Goal: Find contact information: Find contact information

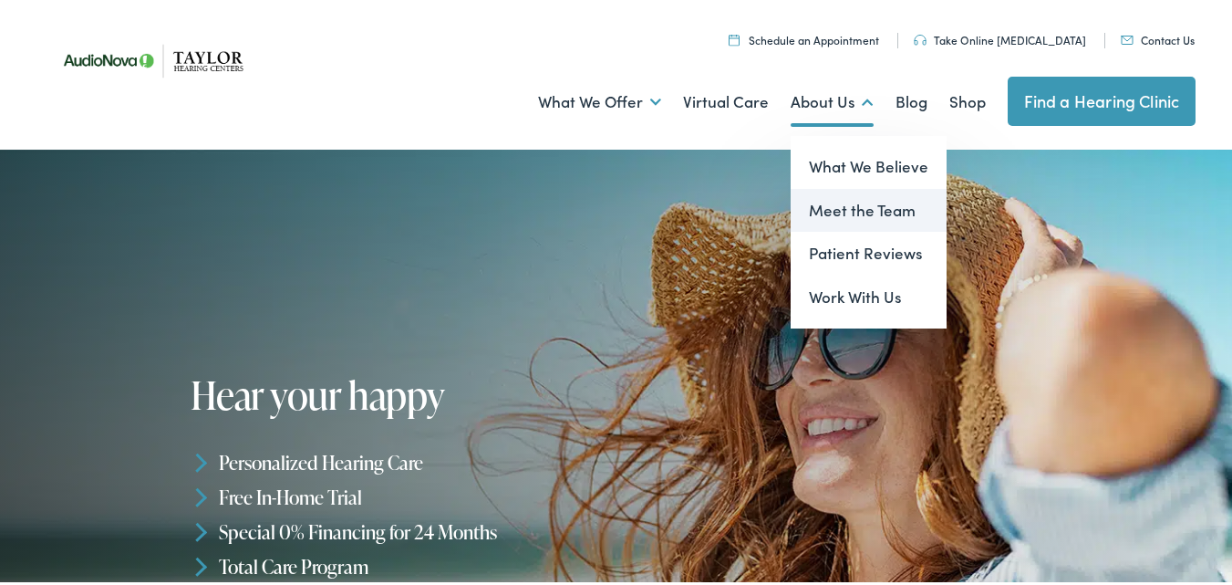
click at [845, 216] on link "Meet the Team" at bounding box center [869, 207] width 156 height 44
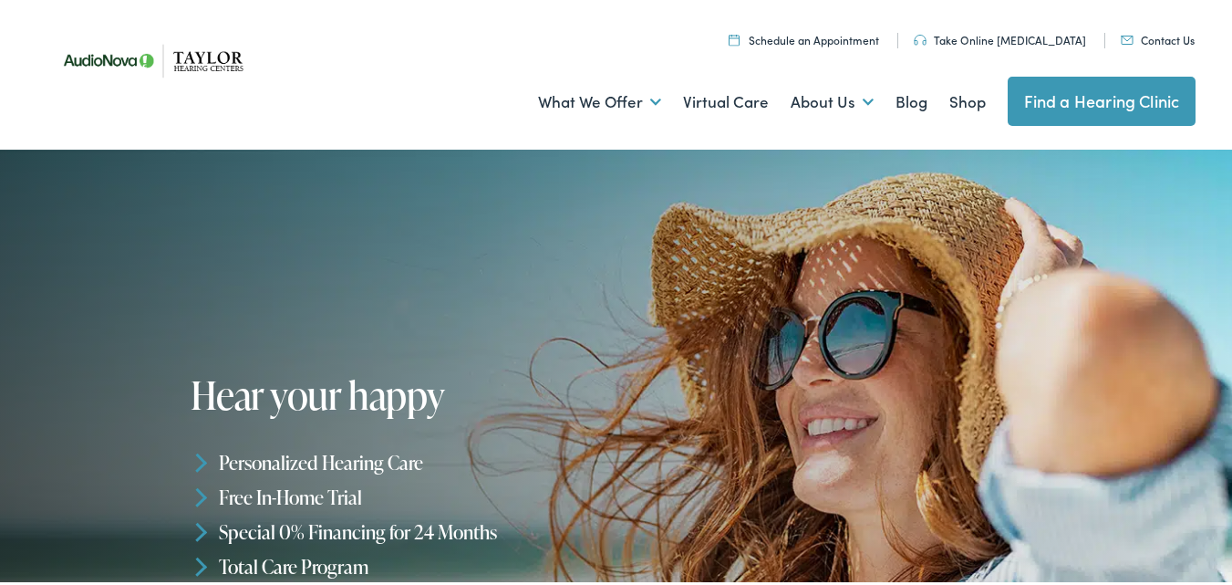
click at [1161, 38] on link "Contact Us" at bounding box center [1158, 36] width 74 height 16
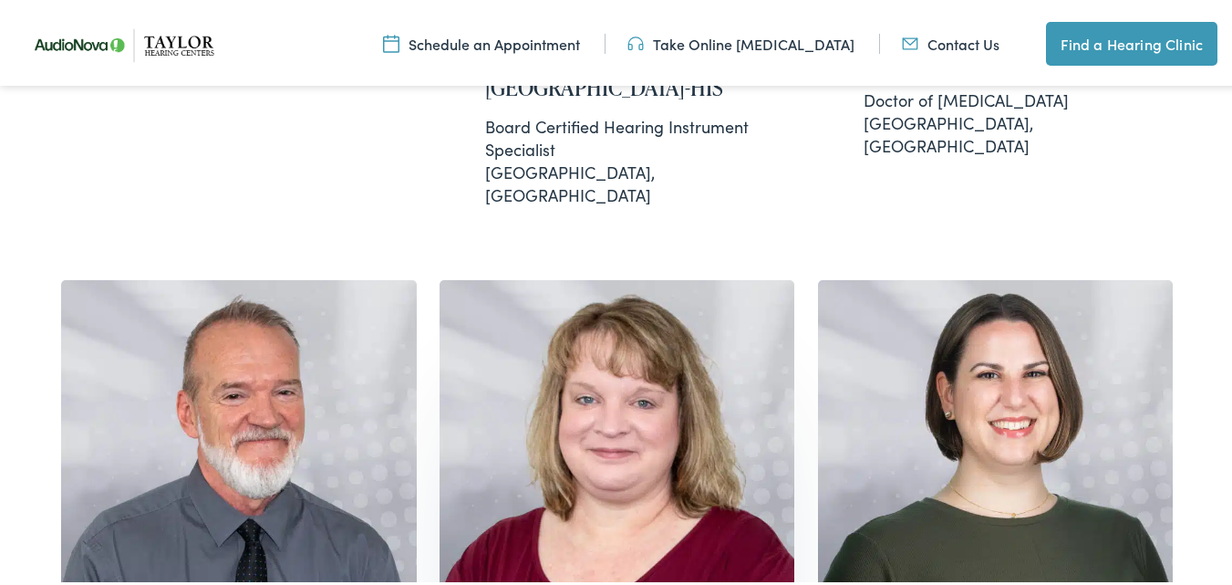
scroll to position [821, 0]
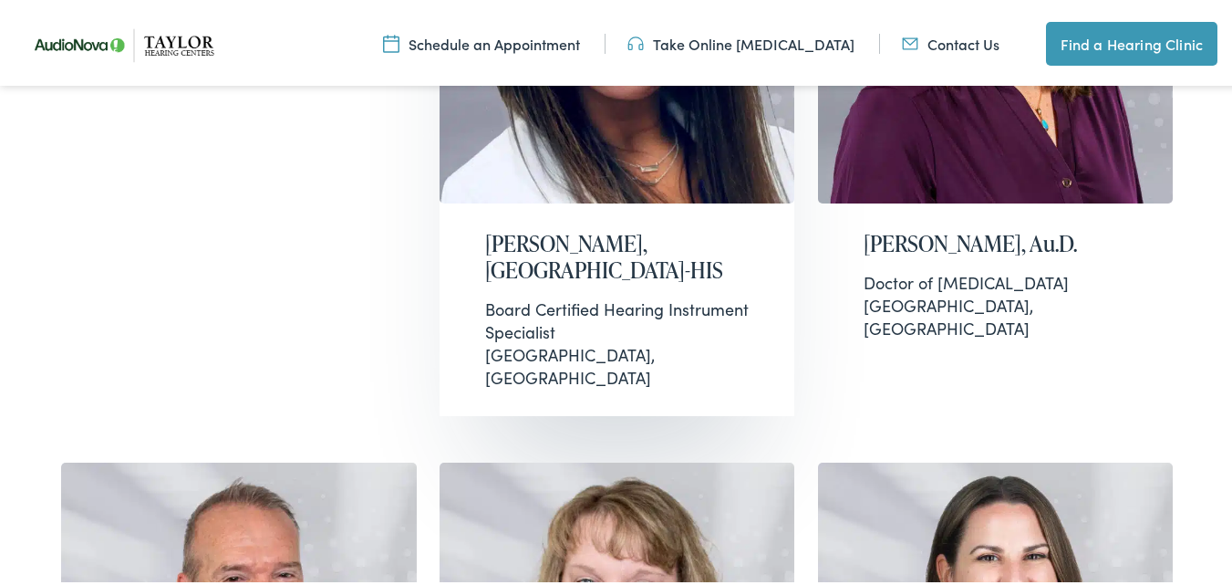
click at [500, 233] on h2 "[PERSON_NAME], [GEOGRAPHIC_DATA]-HIS" at bounding box center [617, 253] width 264 height 53
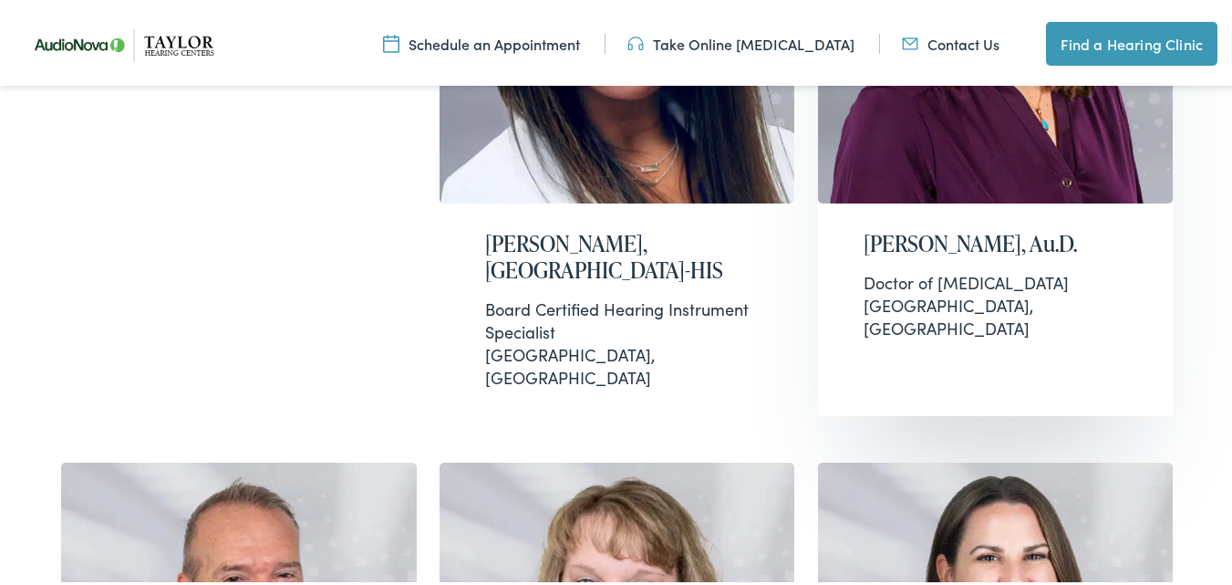
click at [914, 240] on h2 "[PERSON_NAME], Au.D." at bounding box center [996, 240] width 264 height 26
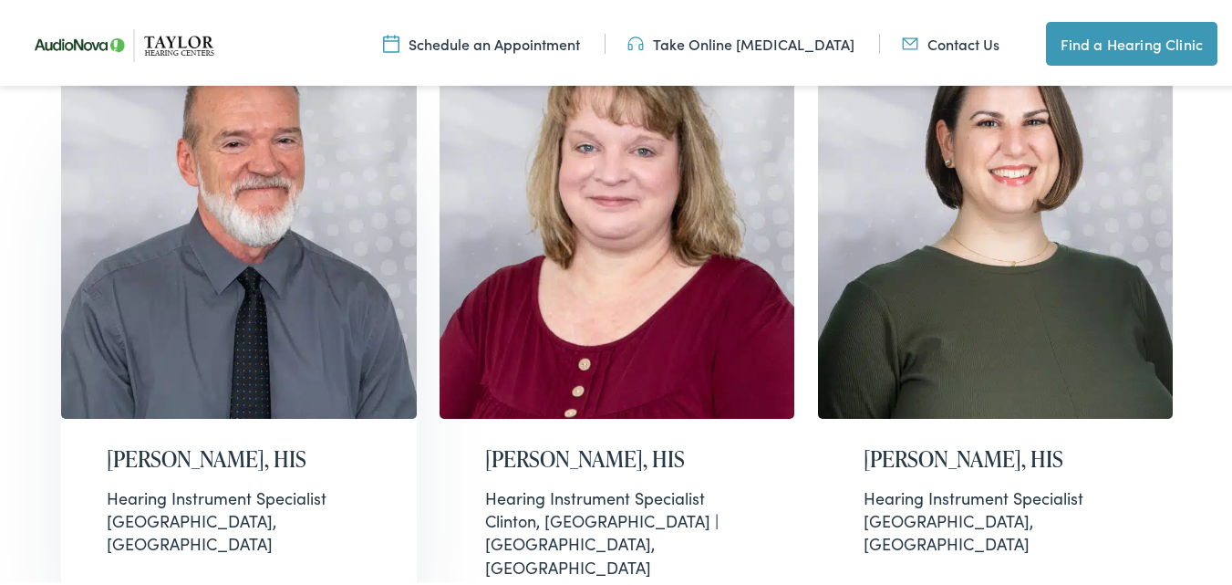
scroll to position [1277, 0]
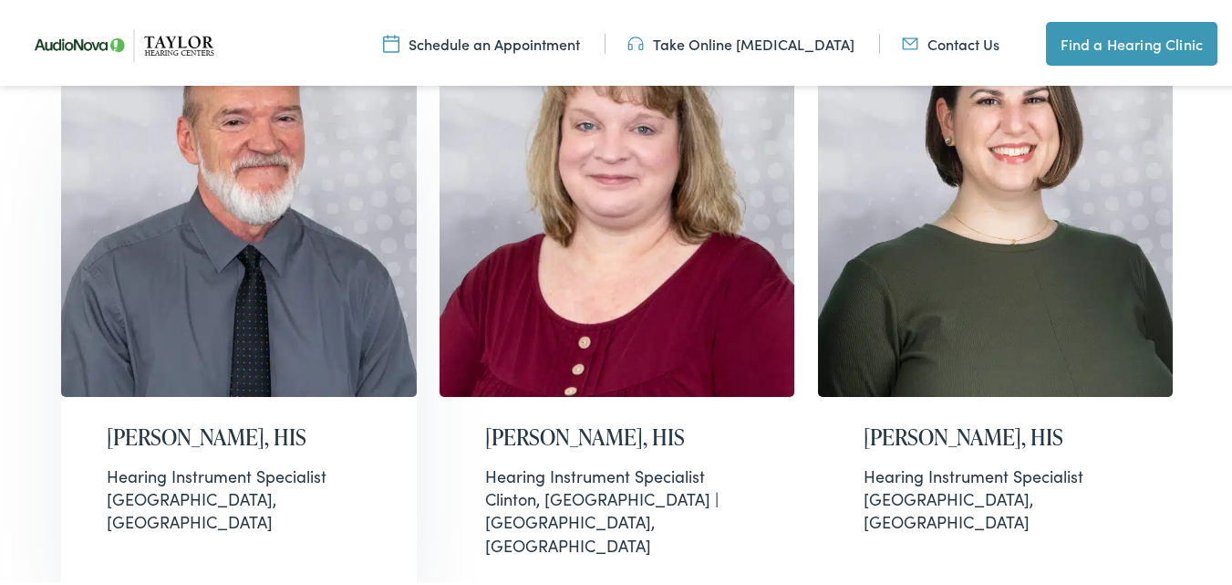
click at [176, 420] on h2 "[PERSON_NAME], HIS" at bounding box center [239, 433] width 264 height 26
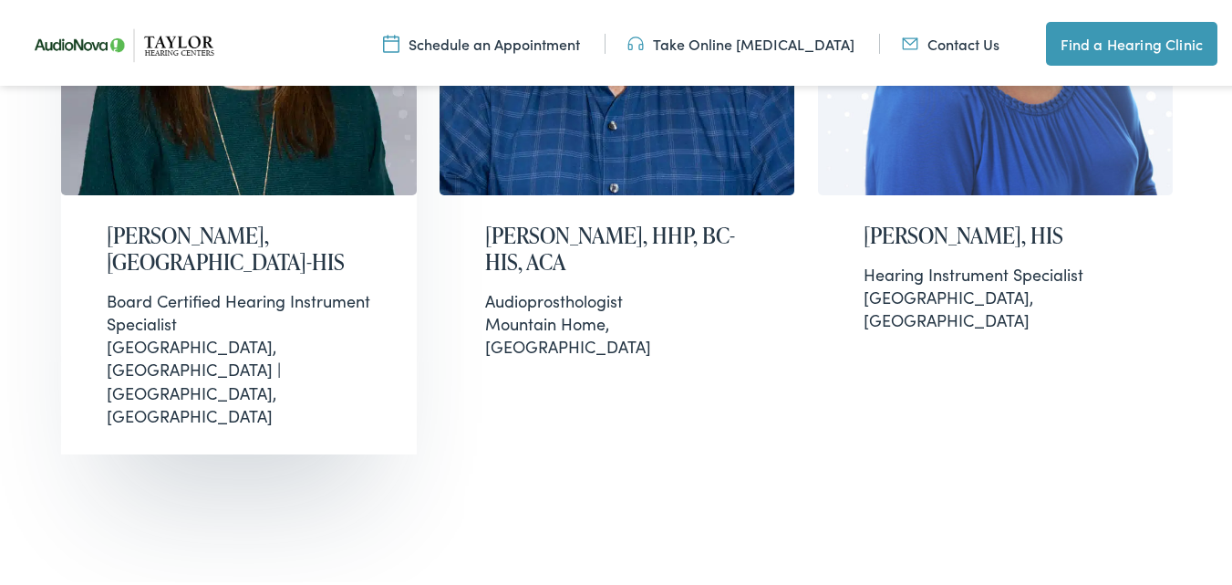
scroll to position [3588, 0]
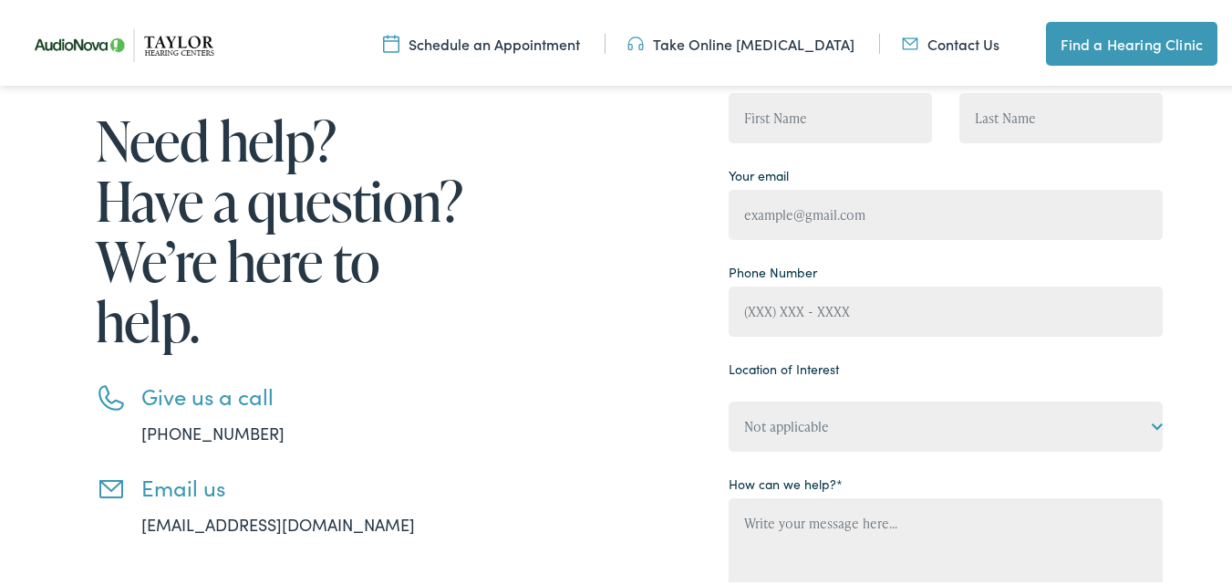
scroll to position [456, 0]
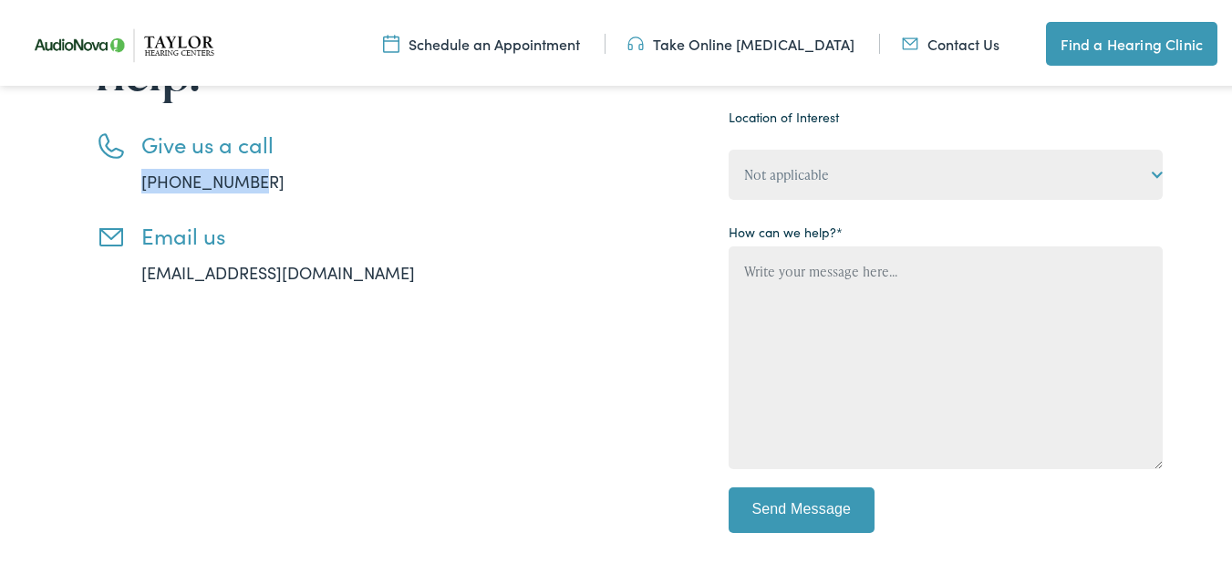
drag, startPoint x: 266, startPoint y: 177, endPoint x: 130, endPoint y: 182, distance: 136.9
click at [130, 182] on li "Give us a call 888-480-2052" at bounding box center [283, 159] width 374 height 62
copy link "888-480-2052"
drag, startPoint x: 394, startPoint y: 272, endPoint x: 137, endPoint y: 273, distance: 257.2
click at [137, 273] on li "Email us info@taylorhearingcenters.com" at bounding box center [283, 250] width 374 height 62
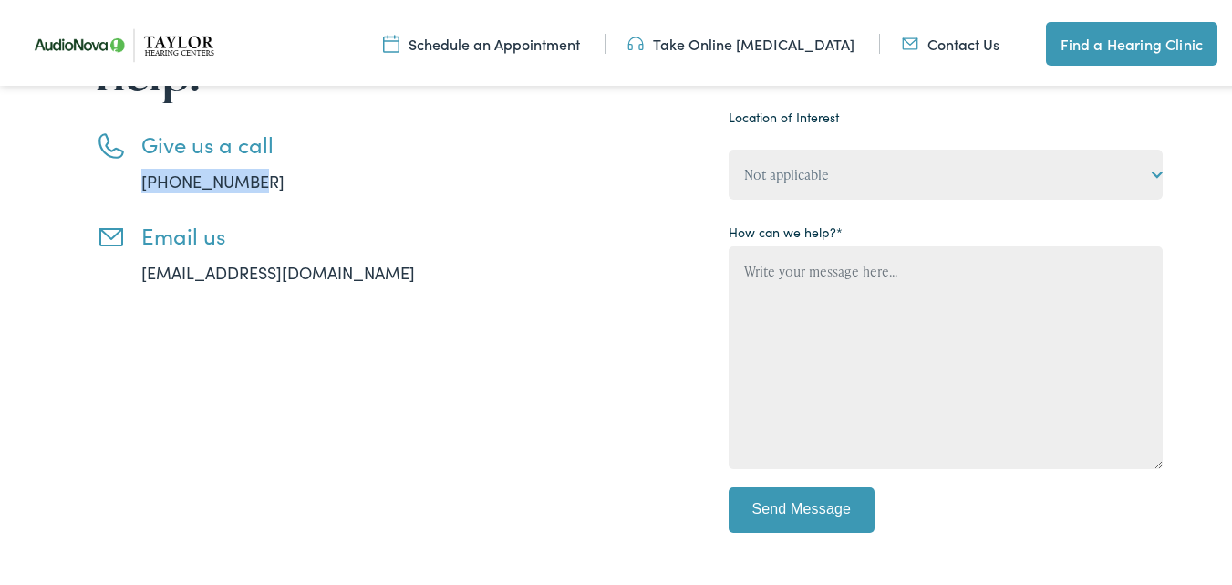
copy link "info@taylorhearingcenters.com"
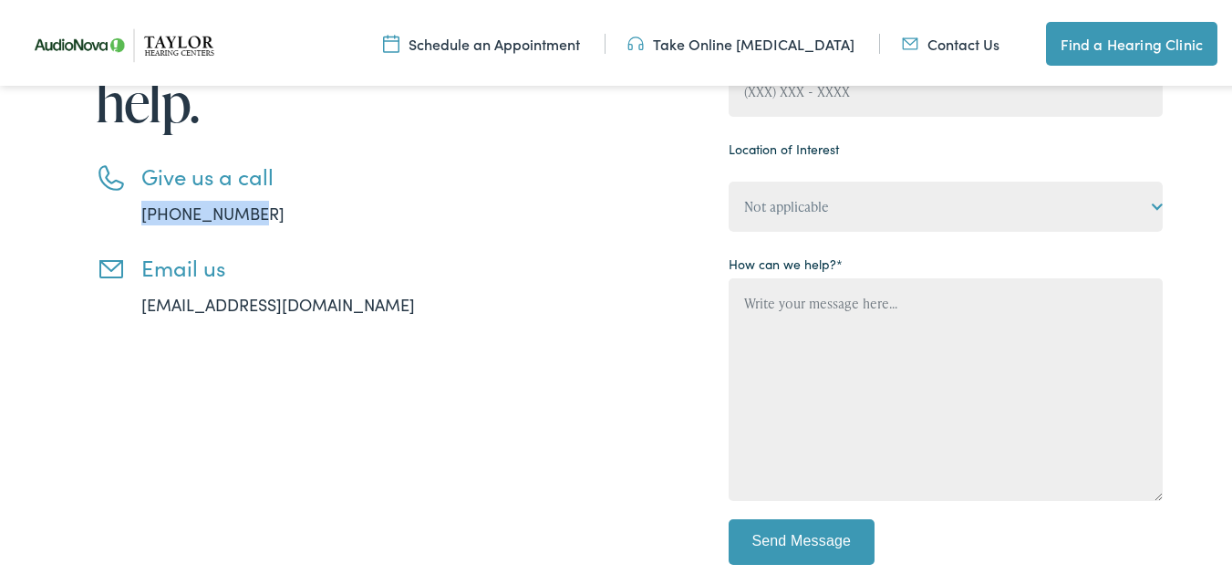
scroll to position [0, 0]
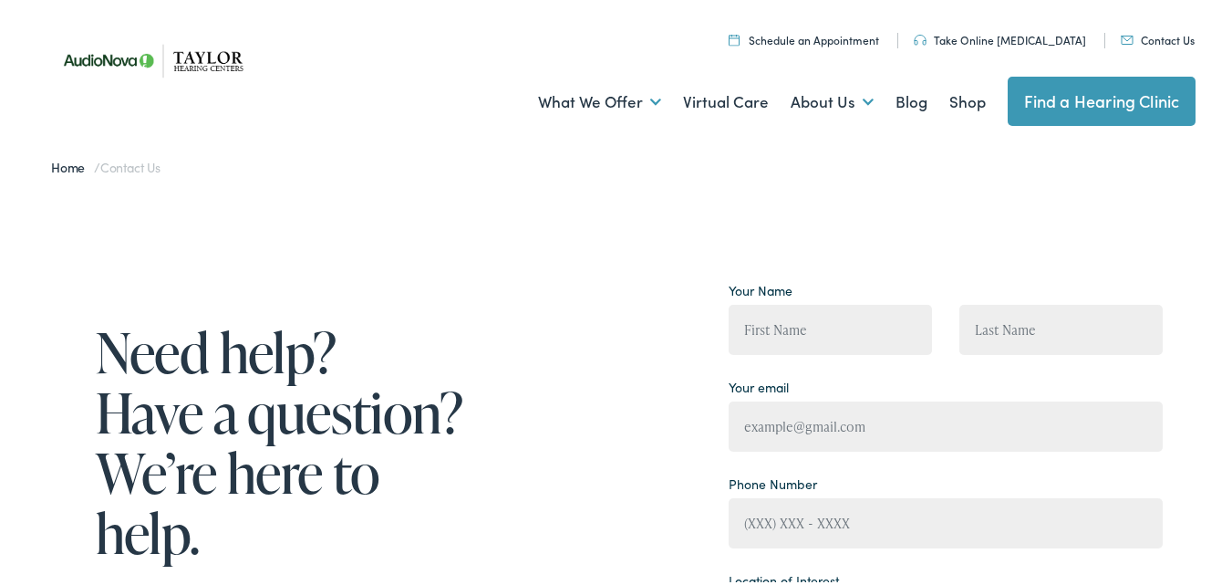
click at [1078, 105] on link "Find a Hearing Clinic" at bounding box center [1102, 97] width 189 height 49
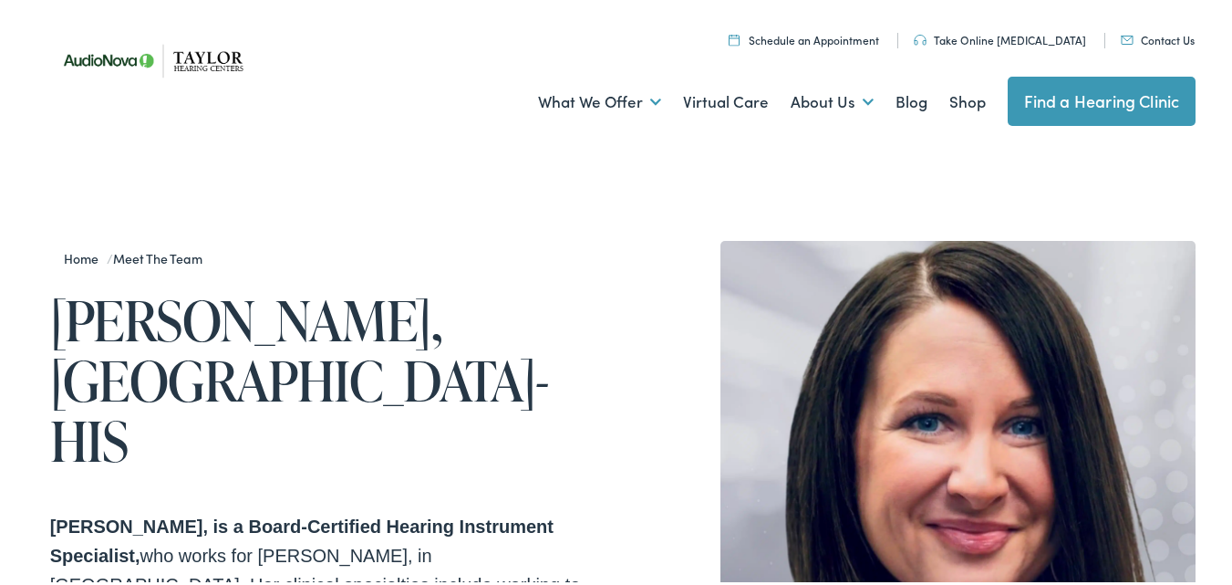
click at [196, 513] on strong "[PERSON_NAME], is a Board-Certified Hearing Instrument Specialist," at bounding box center [301, 537] width 503 height 49
click at [233, 513] on strong "[PERSON_NAME], is a Board-Certified Hearing Instrument Specialist," at bounding box center [301, 537] width 503 height 49
click at [233, 513] on strong "Brooke Dunlap, is a Board-Certified Hearing Instrument Specialist," at bounding box center [301, 537] width 503 height 49
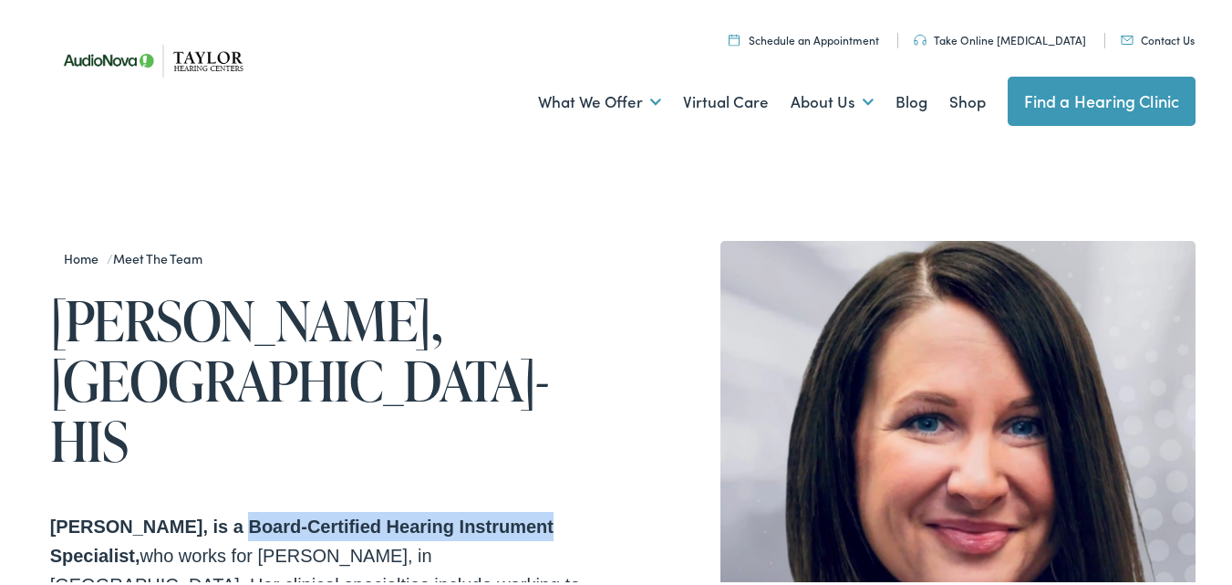
copy strong "Board-Certified Hearing Instrument"
click at [127, 513] on strong "Brooke Dunlap, is a Board-Certified Hearing Instrument Specialist," at bounding box center [301, 537] width 503 height 49
copy strong "Board-Certified Hearing Instrument Specialist"
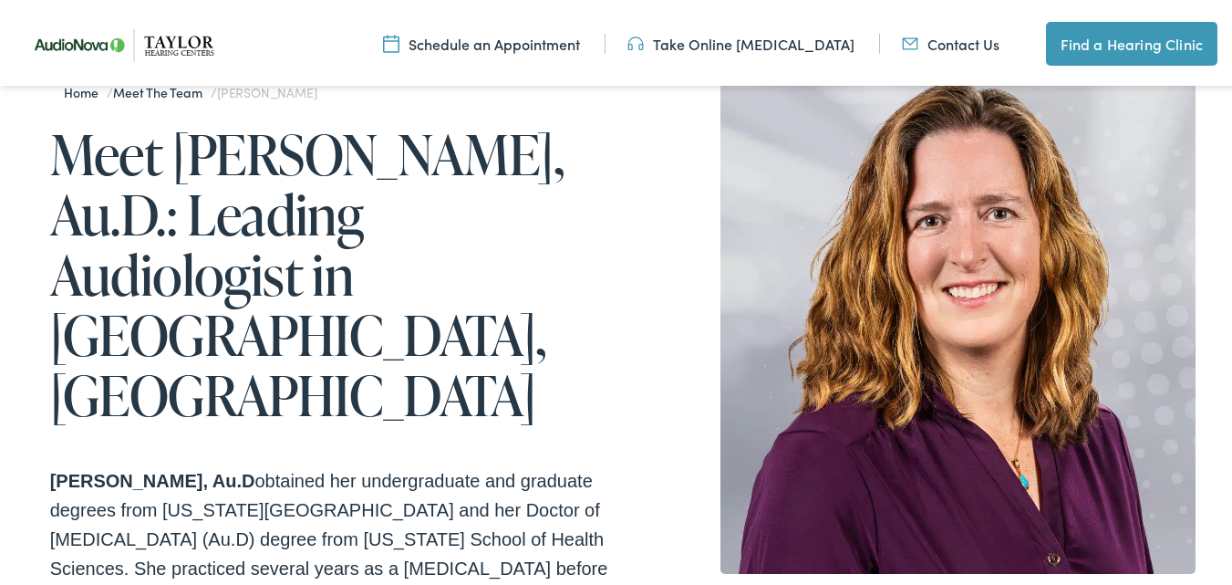
scroll to position [274, 0]
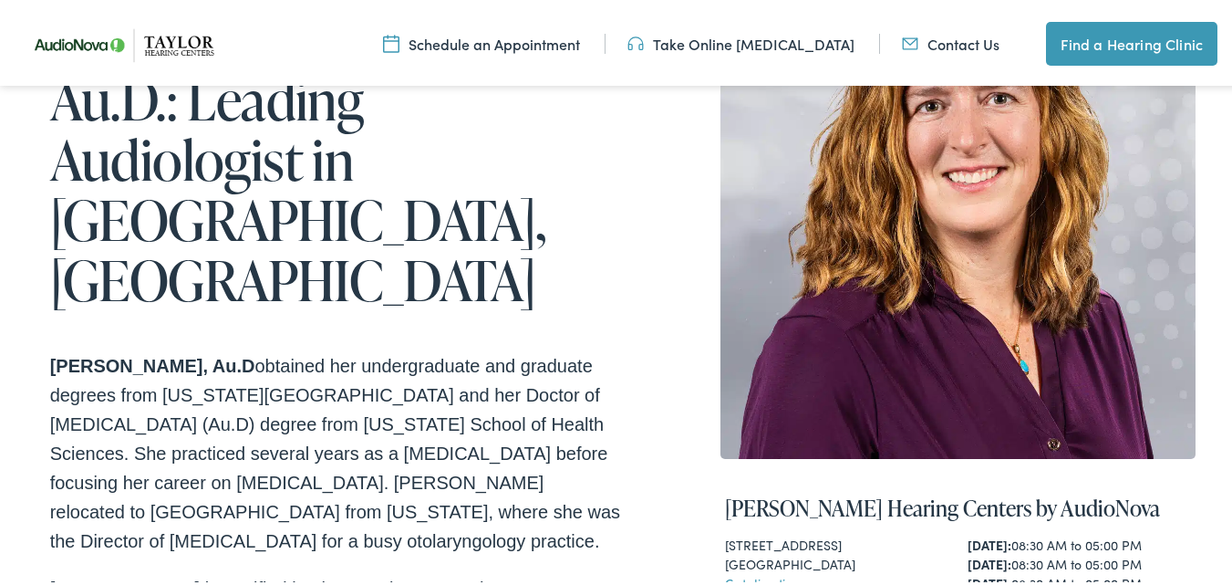
click at [52, 352] on strong "[PERSON_NAME], Au.D" at bounding box center [152, 362] width 205 height 20
click at [52, 352] on strong "Dr. Dawn Peterson, Au.D" at bounding box center [152, 362] width 205 height 20
click at [248, 352] on strong "Dr. Dawn Peterson, Au.D" at bounding box center [152, 362] width 205 height 20
copy strong "Dr. Dawn Peterson, Au.D"
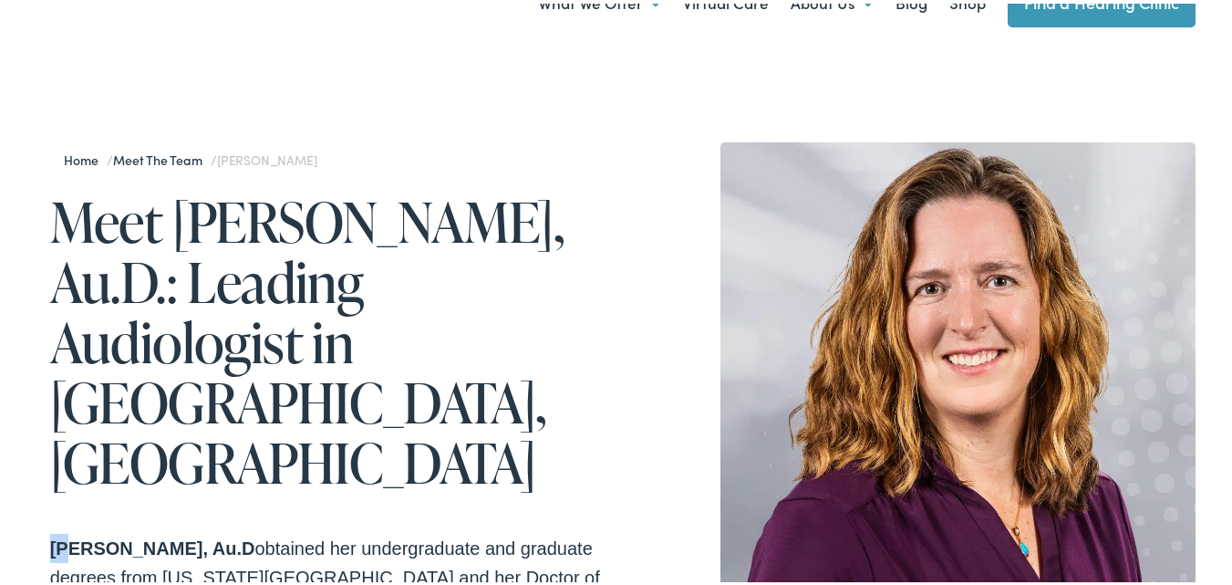
scroll to position [91, 0]
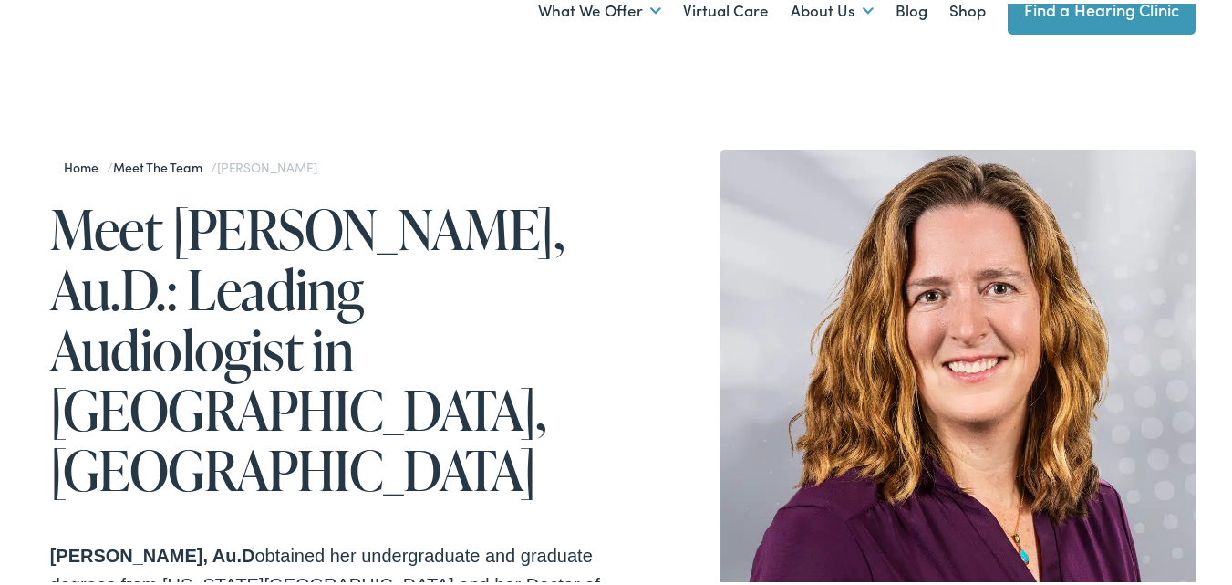
click at [212, 268] on h1 "Meet Dawn Peterson, Au.D.: Leading Audiologist in Knoxville, TN" at bounding box center [336, 345] width 573 height 301
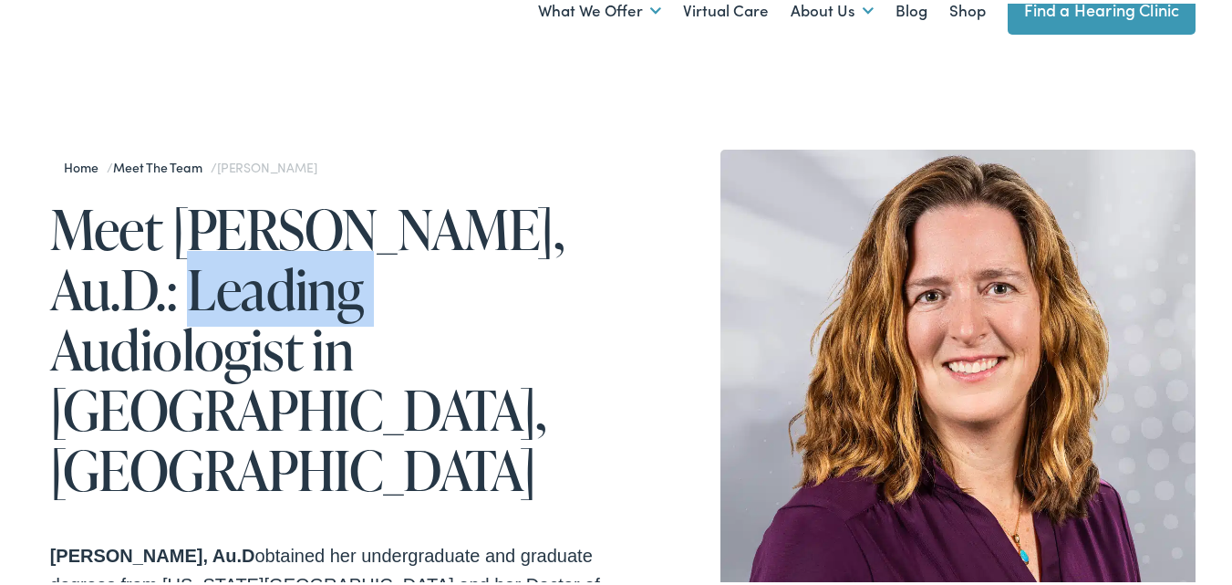
click at [212, 268] on h1 "Meet Dawn Peterson, Au.D.: Leading Audiologist in Knoxville, TN" at bounding box center [336, 345] width 573 height 301
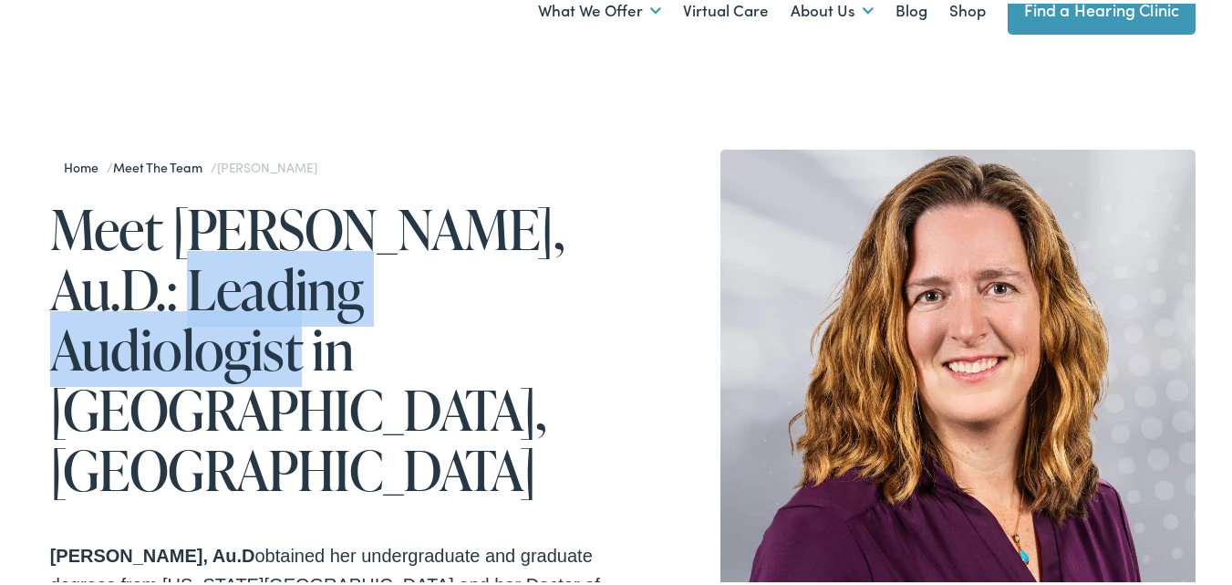
click at [285, 350] on h1 "Meet Dawn Peterson, Au.D.: Leading Audiologist in Knoxville, TN" at bounding box center [336, 345] width 573 height 301
copy h1 "Leading Audiologist"
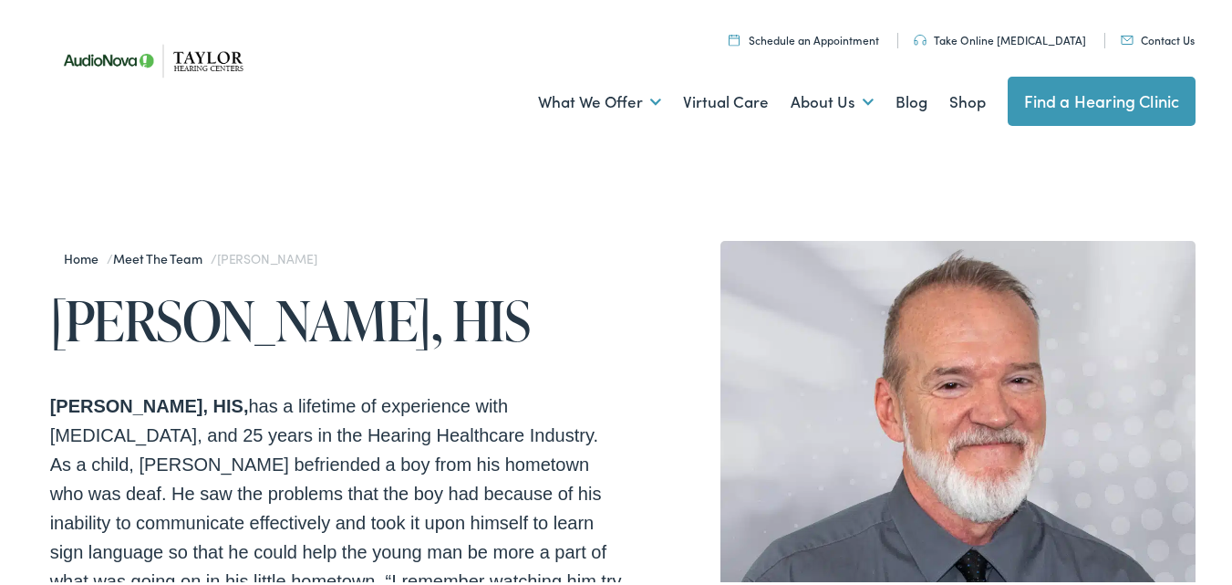
click at [126, 322] on h1 "[PERSON_NAME], HIS" at bounding box center [336, 316] width 573 height 60
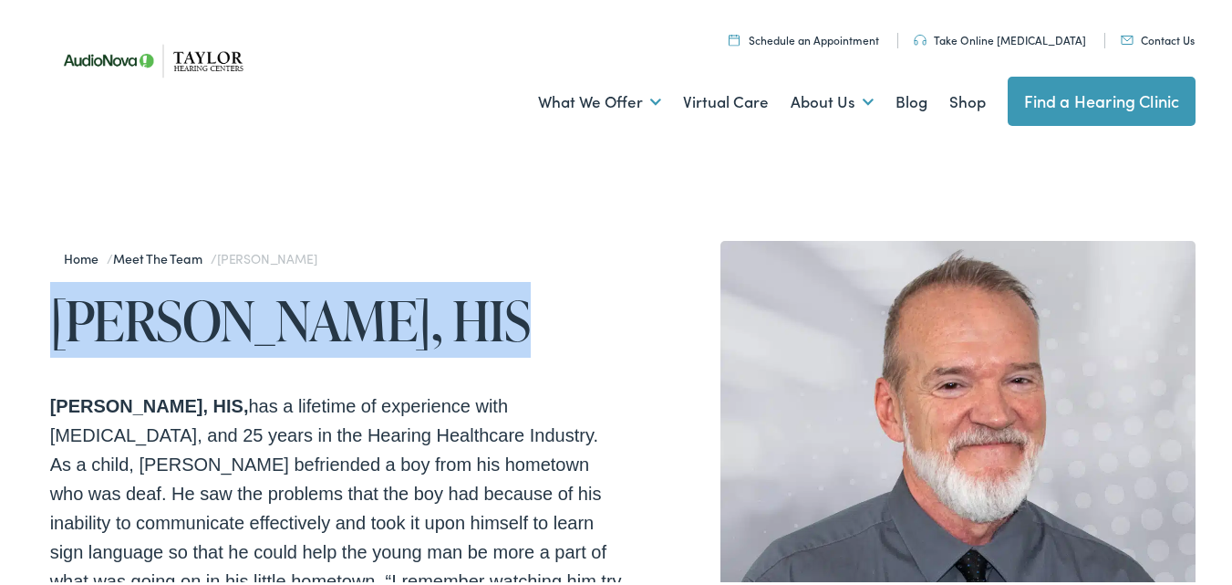
click at [126, 322] on h1 "[PERSON_NAME], HIS" at bounding box center [336, 316] width 573 height 60
copy div "[PERSON_NAME], HIS"
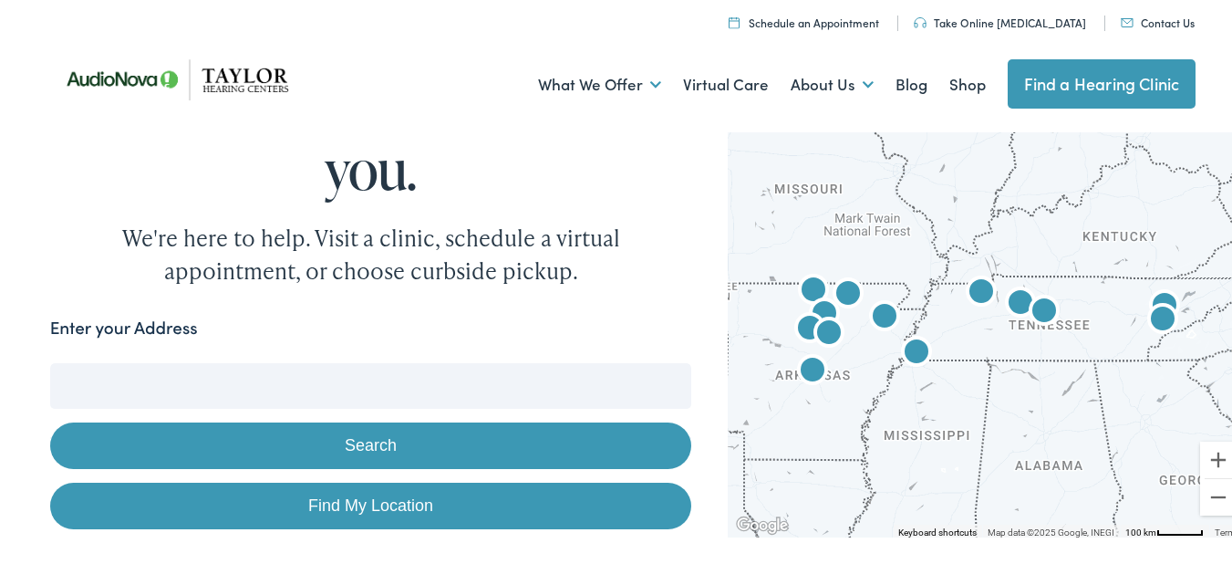
scroll to position [456, 0]
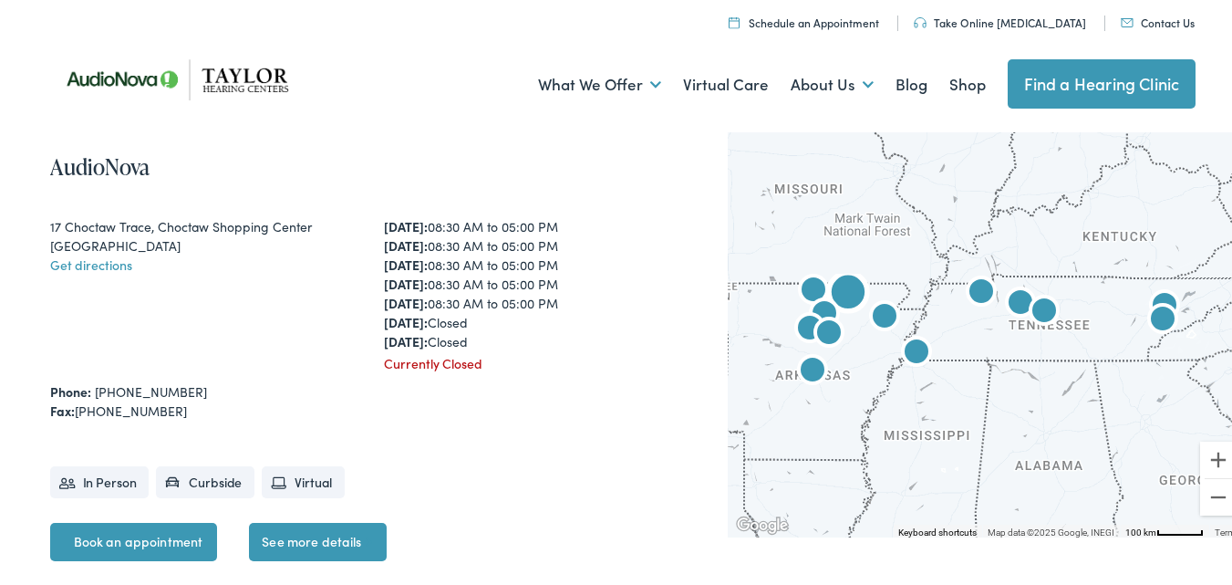
drag, startPoint x: 40, startPoint y: 216, endPoint x: 231, endPoint y: 248, distance: 193.3
copy div "17 Choctaw Trace, [GEOGRAPHIC_DATA] [GEOGRAPHIC_DATA]"
